Goal: Information Seeking & Learning: Check status

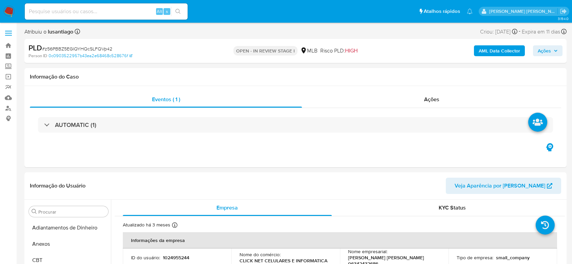
select select "10"
click at [378, 102] on div "Ações" at bounding box center [431, 100] width 259 height 16
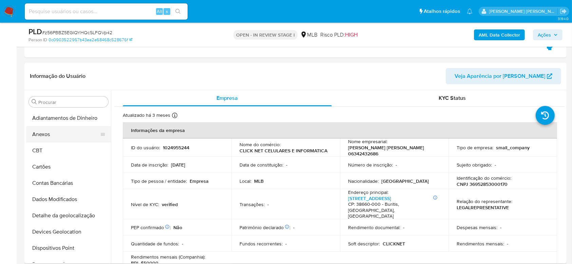
click at [58, 134] on button "Anexos" at bounding box center [65, 134] width 79 height 16
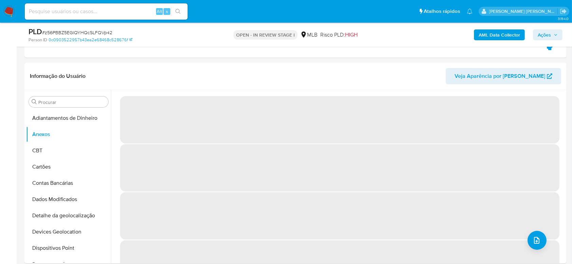
click at [541, 31] on span "Ações" at bounding box center [543, 34] width 13 height 11
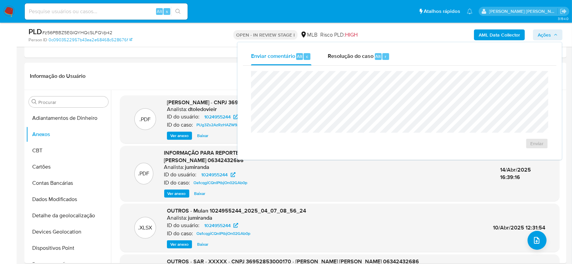
click at [543, 33] on span "Ações" at bounding box center [543, 34] width 13 height 11
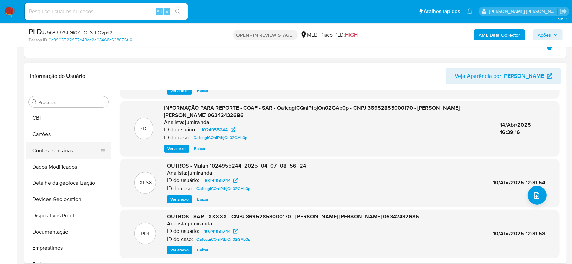
scroll to position [90, 0]
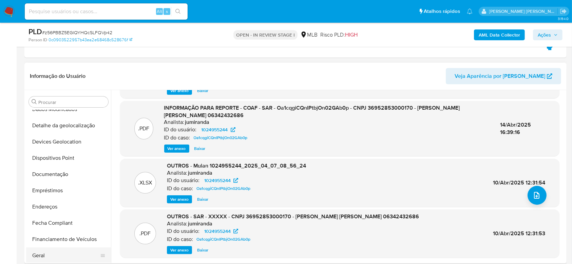
click at [43, 256] on button "Geral" at bounding box center [65, 256] width 79 height 16
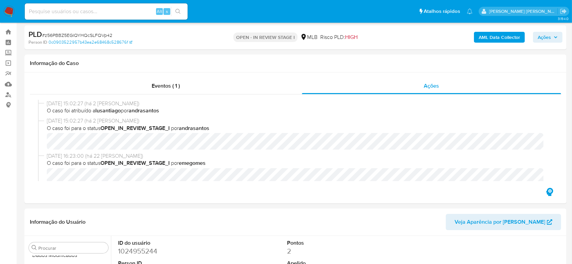
scroll to position [0, 0]
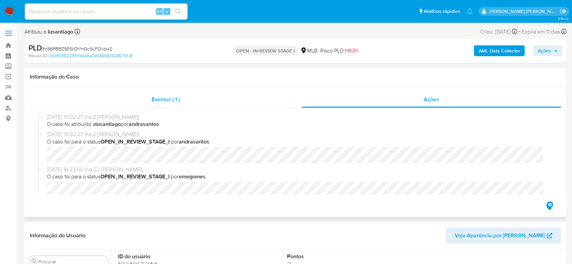
click at [149, 96] on div "Eventos ( 1 )" at bounding box center [166, 100] width 272 height 16
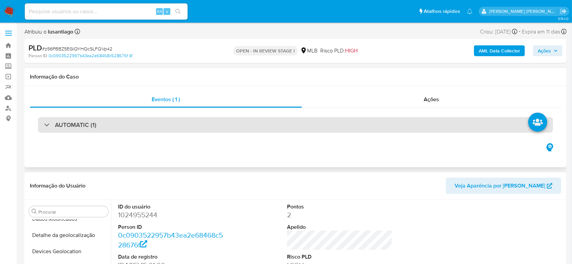
click at [135, 125] on div "AUTOMATIC (1)" at bounding box center [295, 125] width 515 height 16
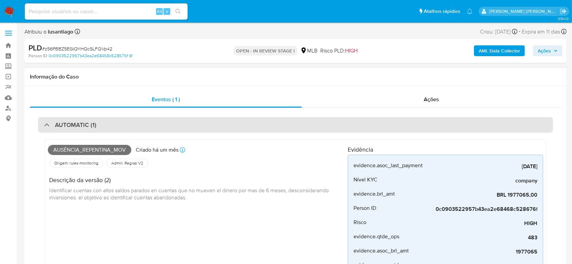
click at [135, 125] on div "AUTOMATIC (1)" at bounding box center [295, 125] width 515 height 16
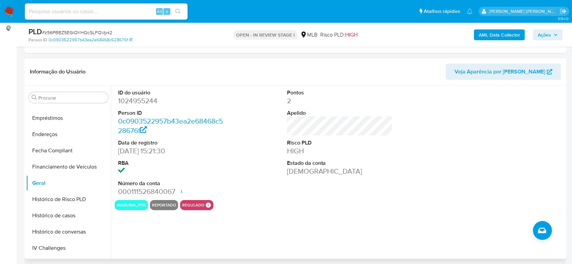
scroll to position [226, 0]
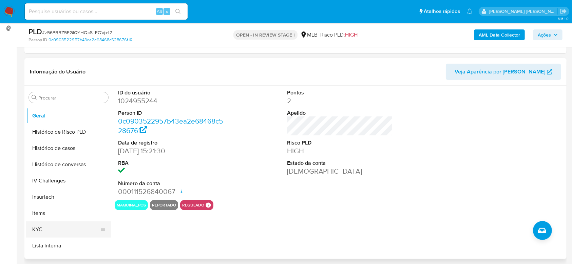
click at [49, 228] on button "KYC" at bounding box center [65, 230] width 79 height 16
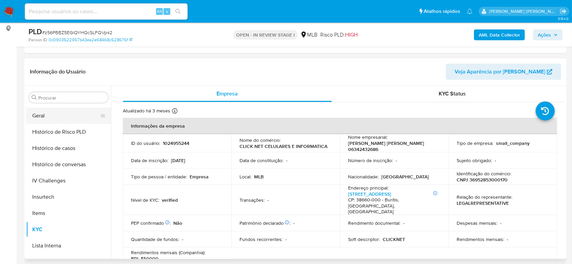
click at [55, 118] on button "Geral" at bounding box center [65, 116] width 79 height 16
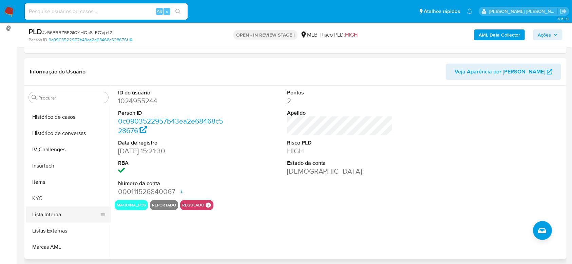
scroll to position [271, 0]
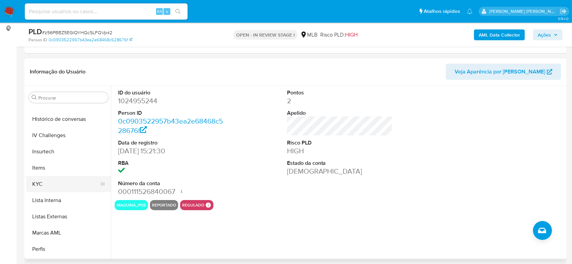
drag, startPoint x: 55, startPoint y: 182, endPoint x: 114, endPoint y: 189, distance: 59.0
click at [55, 182] on button "KYC" at bounding box center [68, 184] width 85 height 16
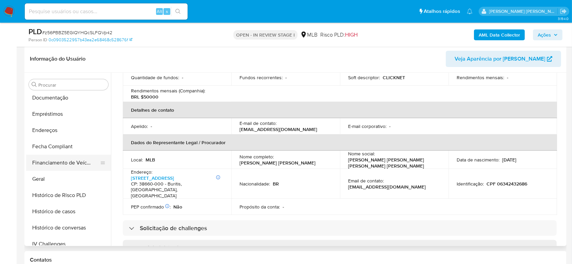
scroll to position [136, 0]
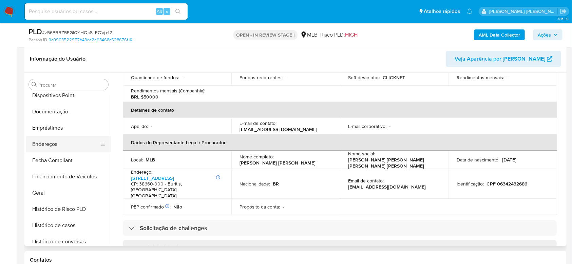
click at [58, 146] on button "Endereços" at bounding box center [65, 144] width 79 height 16
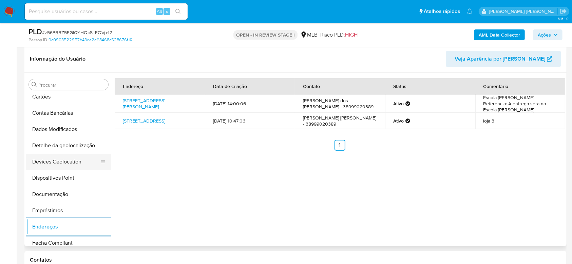
scroll to position [45, 0]
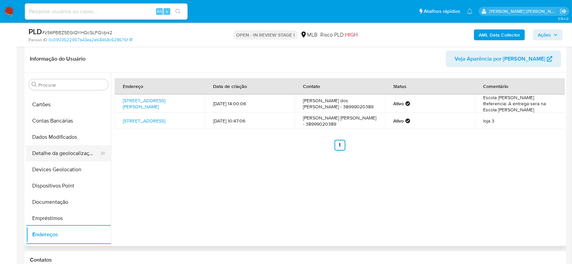
click at [65, 157] on button "Detalhe da geolocalização" at bounding box center [65, 153] width 79 height 16
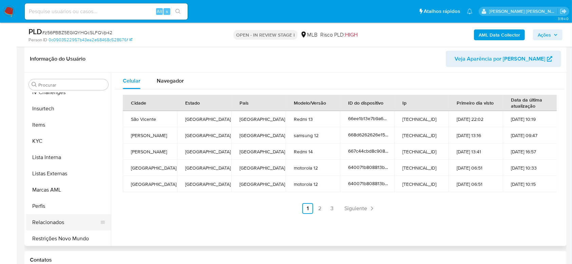
scroll to position [303, 0]
click at [60, 239] on button "Restrições Novo Mundo" at bounding box center [65, 238] width 79 height 16
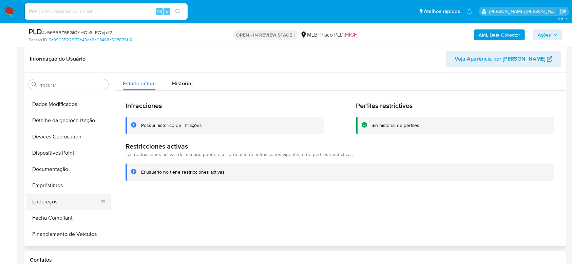
scroll to position [77, 0]
click at [64, 154] on button "Dispositivos Point" at bounding box center [65, 154] width 79 height 16
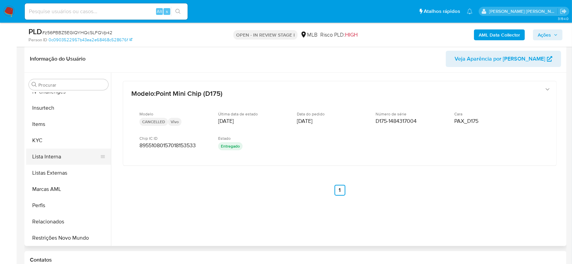
scroll to position [303, 0]
click at [44, 139] on button "KYC" at bounding box center [65, 140] width 79 height 16
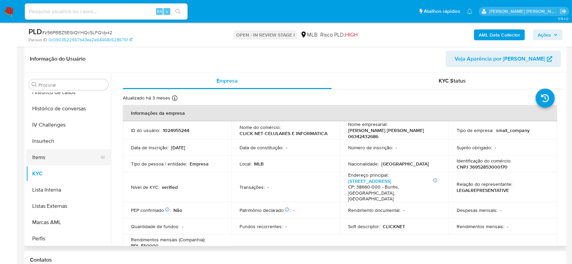
scroll to position [212, 0]
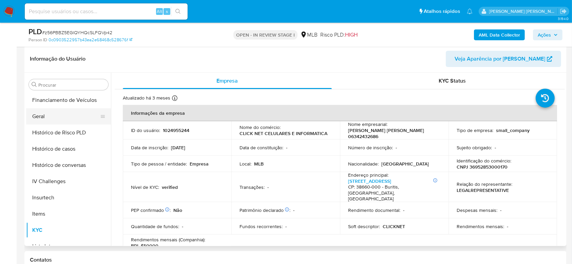
click at [44, 117] on button "Geral" at bounding box center [65, 117] width 79 height 16
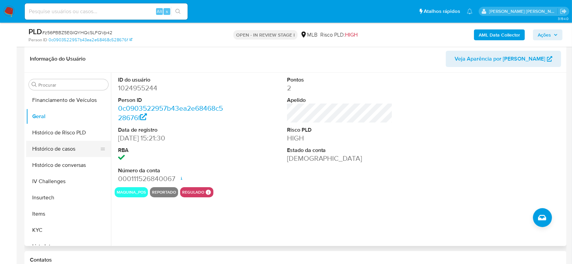
click at [77, 148] on button "Histórico de casos" at bounding box center [65, 149] width 79 height 16
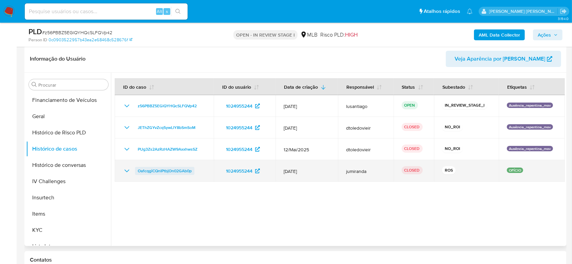
click at [159, 171] on span "Oa1cqgiCQnIPtbjOn02GAb0p" at bounding box center [165, 171] width 54 height 8
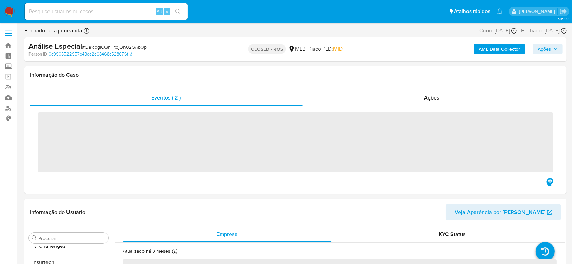
scroll to position [303, 0]
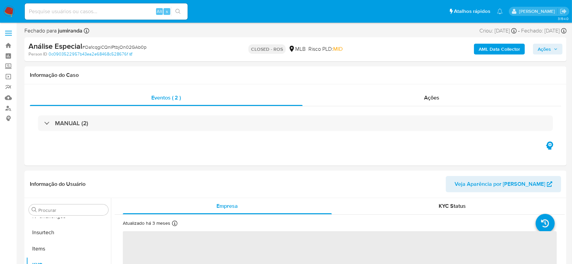
click at [100, 46] on span "# Oa1cqgiCQnIPtbjOn02GAb0p" at bounding box center [114, 47] width 64 height 7
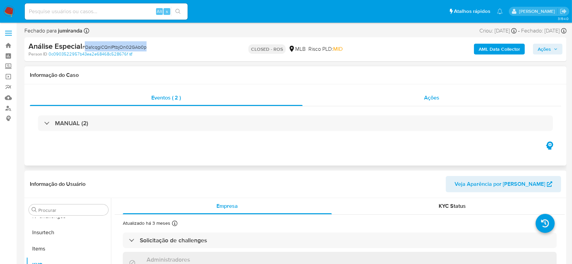
copy span "Oa1cqgiCQnIPtbjOn02GAb0p"
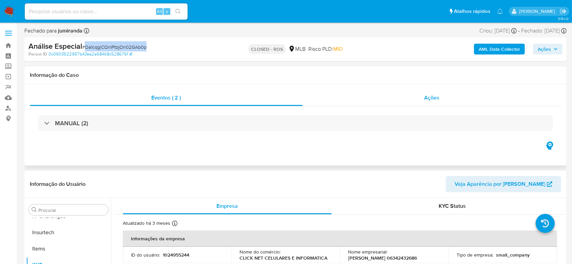
select select "10"
click at [401, 98] on div "Ações" at bounding box center [431, 98] width 258 height 16
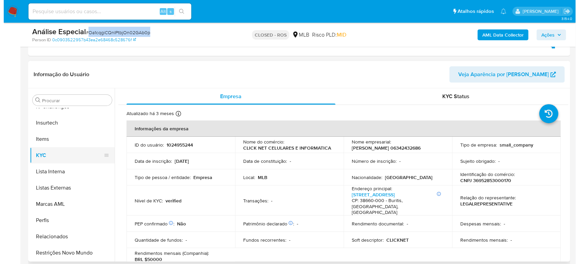
scroll to position [0, 0]
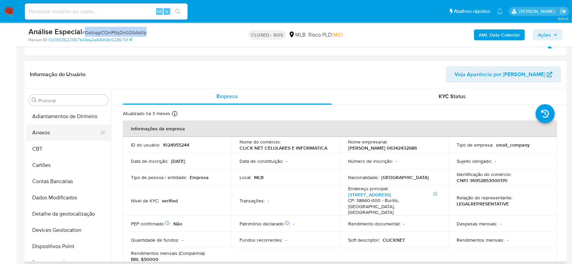
click at [48, 130] on button "Anexos" at bounding box center [65, 133] width 79 height 16
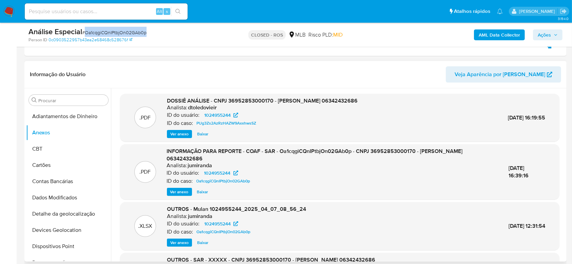
click at [173, 191] on span "Ver anexo" at bounding box center [179, 192] width 18 height 7
